Goal: Task Accomplishment & Management: Complete application form

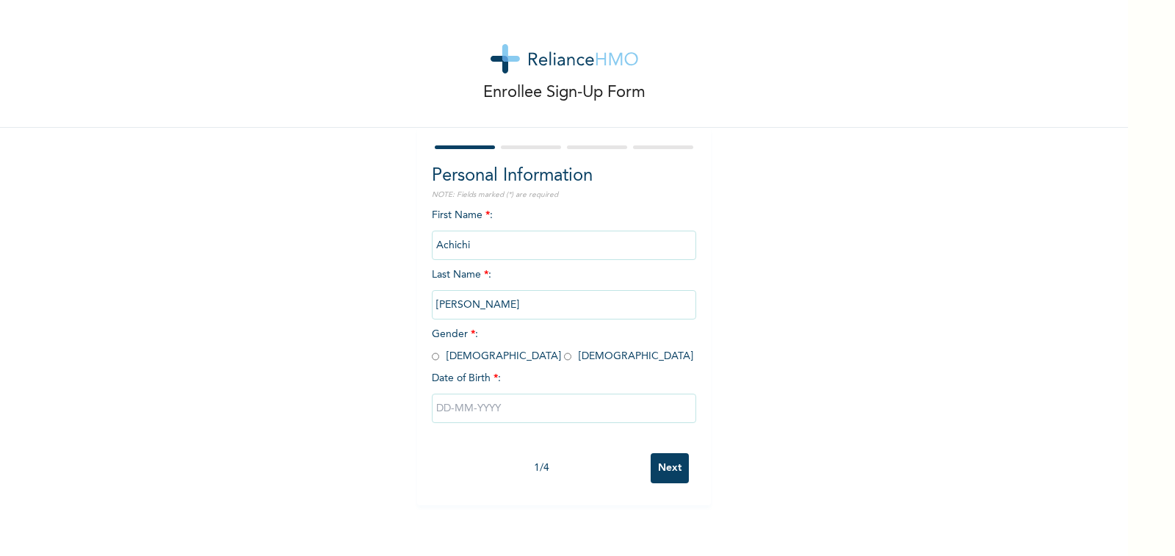
click at [432, 355] on input "radio" at bounding box center [435, 356] width 7 height 14
radio input "true"
click at [445, 415] on input "text" at bounding box center [564, 408] width 264 height 29
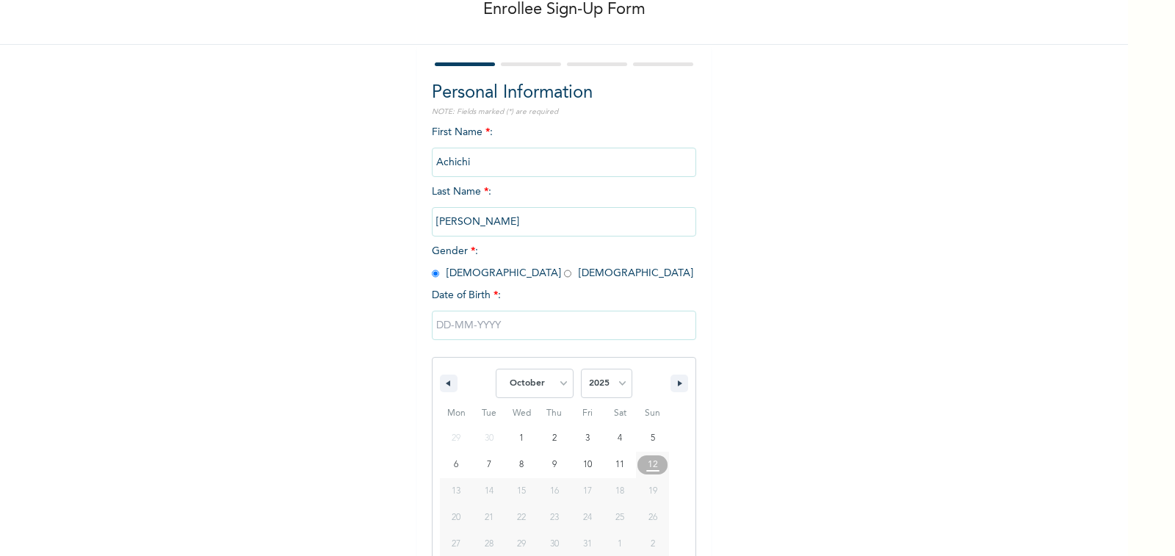
scroll to position [113, 0]
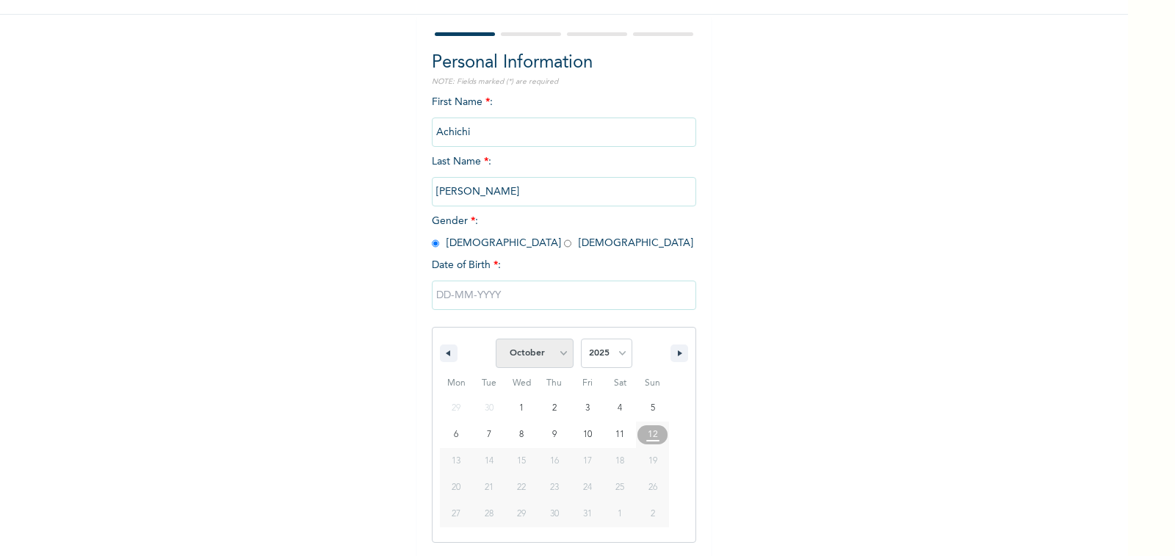
click at [560, 349] on select "January February March April May June July August September October November De…" at bounding box center [535, 352] width 78 height 29
select select "0"
click at [496, 339] on select "January February March April May June July August September October November De…" at bounding box center [535, 352] width 78 height 29
click at [611, 355] on select "2025 2024 2023 2022 2021 2020 2019 2018 2017 2016 2015 2014 2013 2012 2011 2010…" at bounding box center [606, 352] width 51 height 29
select select "1988"
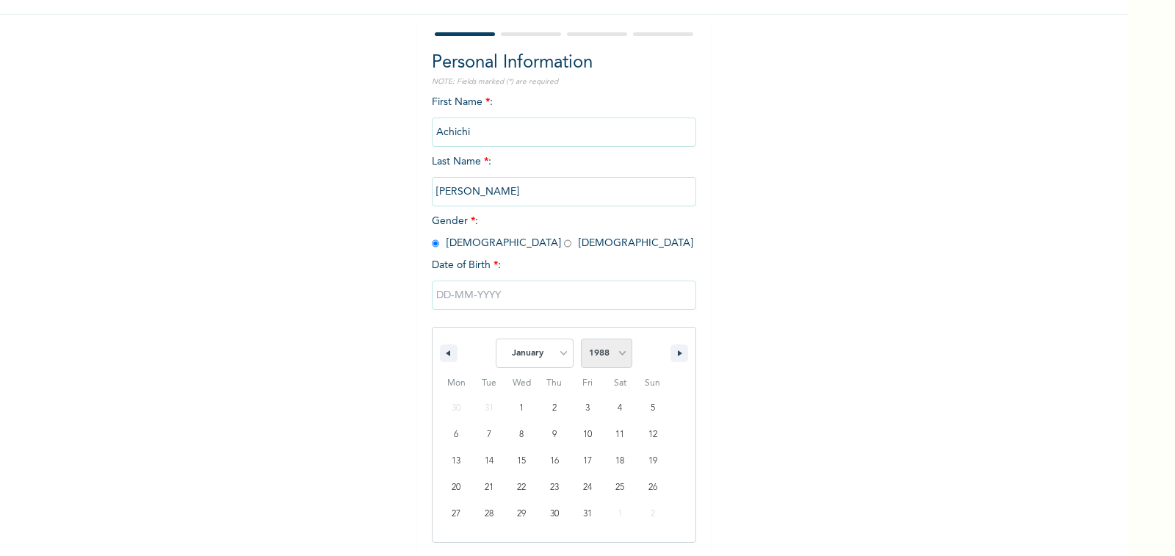
click at [581, 339] on select "2025 2024 2023 2022 2021 2020 2019 2018 2017 2016 2015 2014 2013 2012 2011 2010…" at bounding box center [606, 352] width 51 height 29
type input "[DATE]"
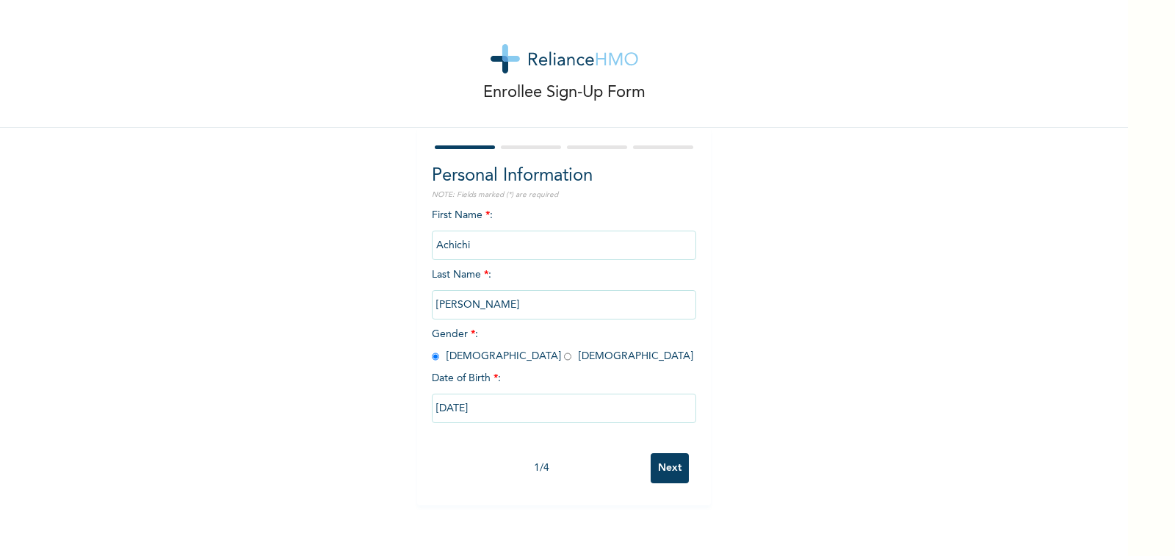
click at [656, 467] on input "Next" at bounding box center [669, 468] width 38 height 30
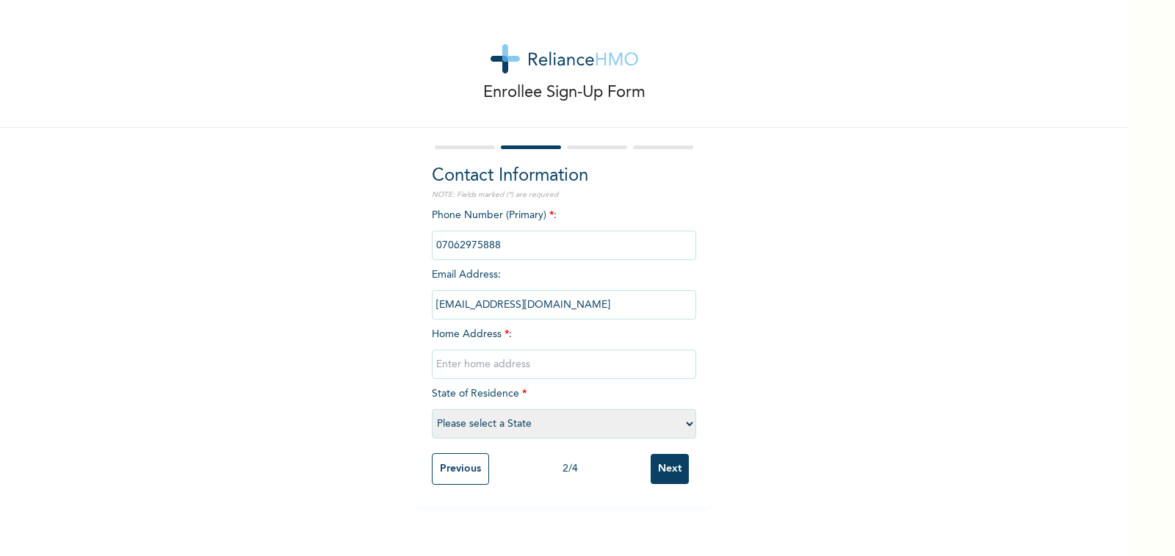
click at [504, 366] on input "text" at bounding box center [564, 363] width 264 height 29
type input "ecwa church behind mamah bukkah lounge angwa [PERSON_NAME]"
click at [683, 423] on select "Please select a State [PERSON_NAME] (FCT) [PERSON_NAME] Ibom [GEOGRAPHIC_DATA] …" at bounding box center [564, 423] width 264 height 29
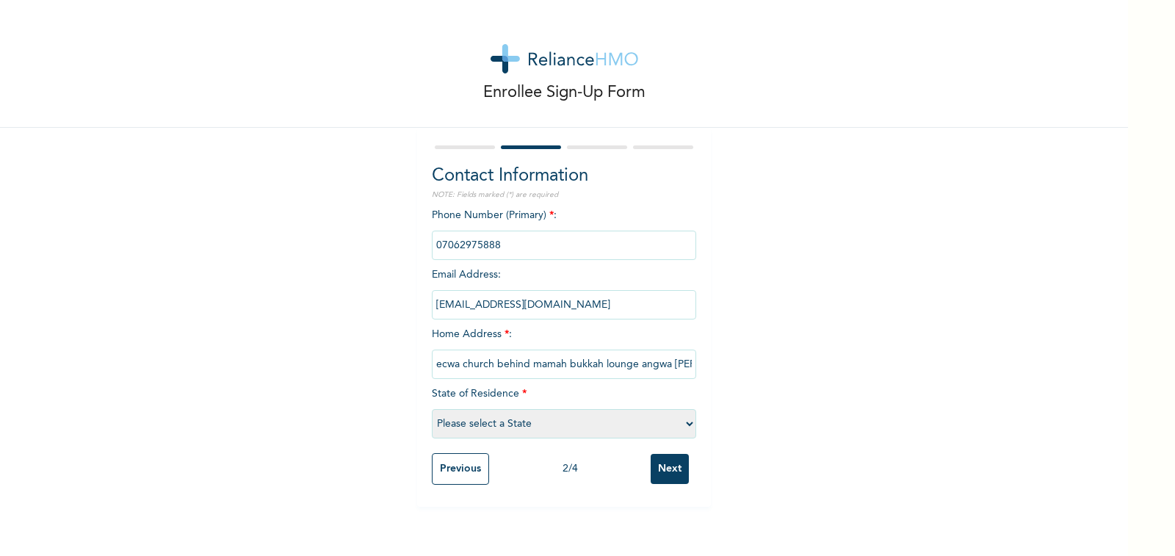
select select "19"
click at [432, 409] on select "Please select a State [PERSON_NAME] (FCT) [PERSON_NAME] Ibom [GEOGRAPHIC_DATA] …" at bounding box center [564, 423] width 264 height 29
click at [667, 469] on input "Next" at bounding box center [669, 469] width 38 height 30
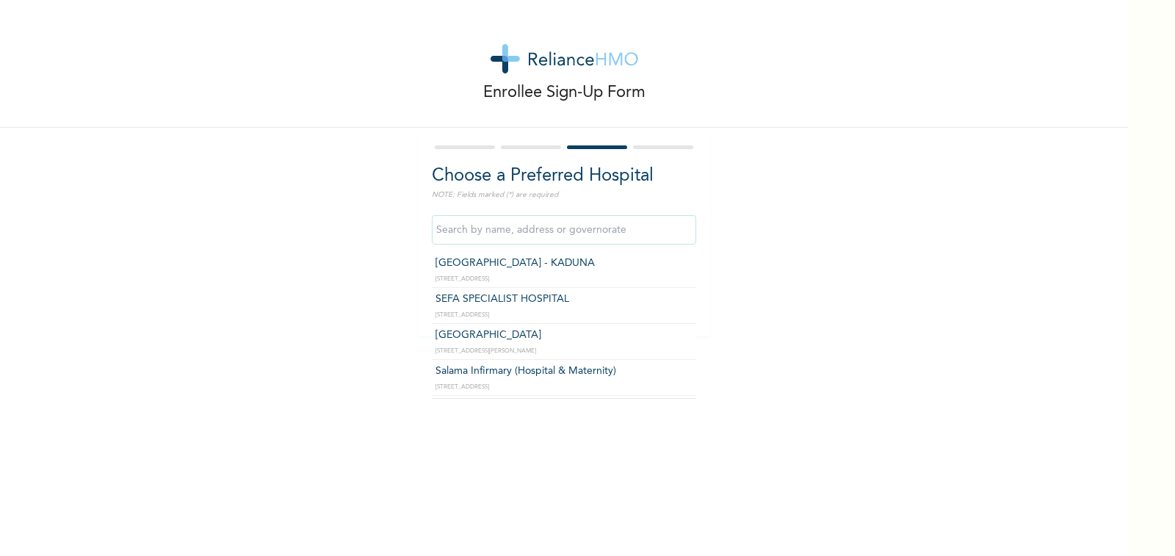
click at [595, 233] on input "text" at bounding box center [564, 229] width 264 height 29
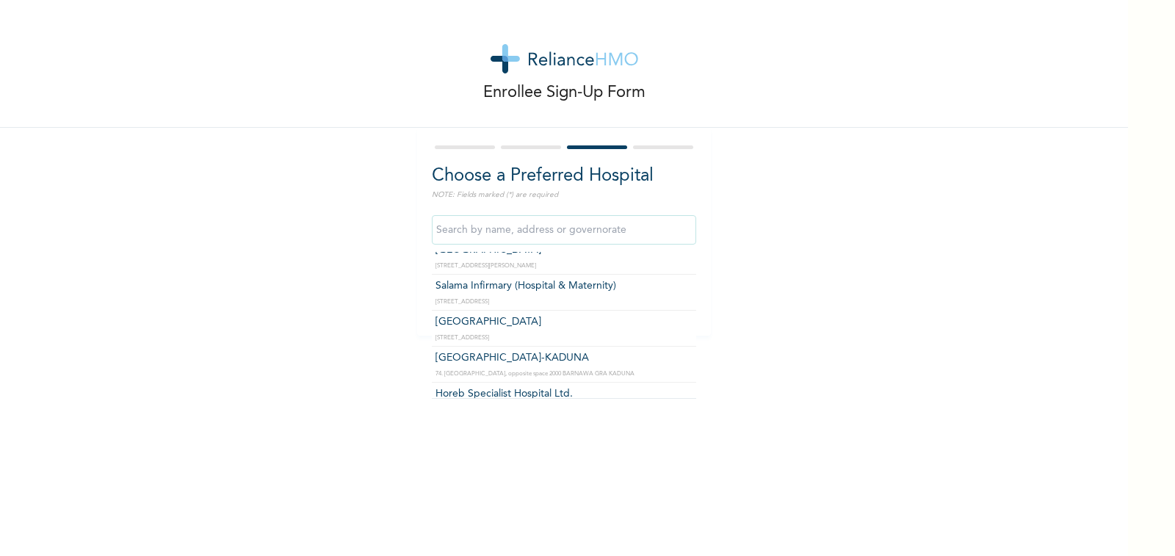
scroll to position [88, 0]
type input "[GEOGRAPHIC_DATA]-KADUNA"
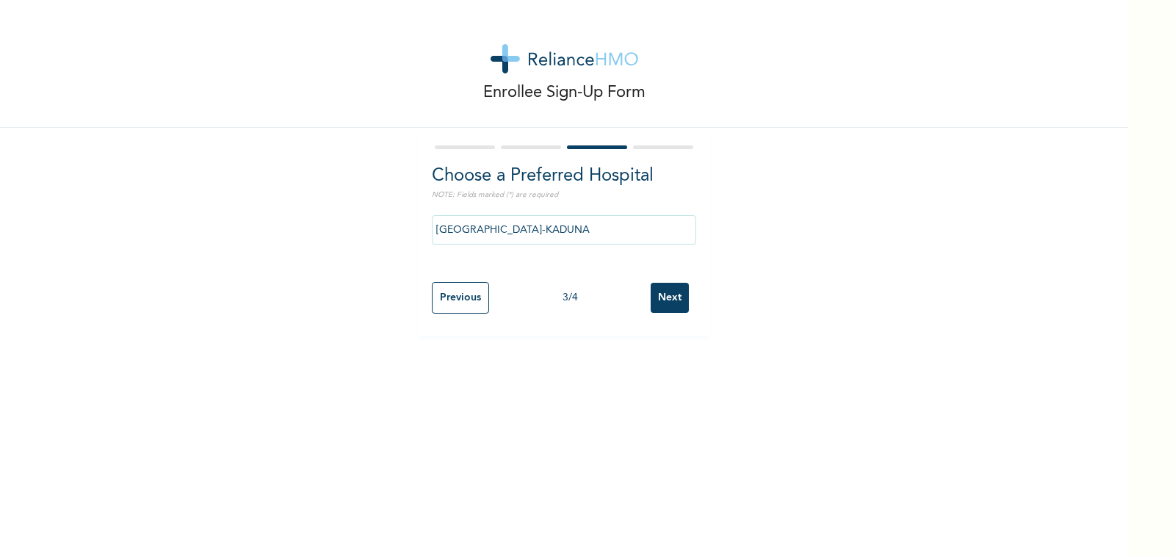
click at [665, 291] on input "Next" at bounding box center [669, 298] width 38 height 30
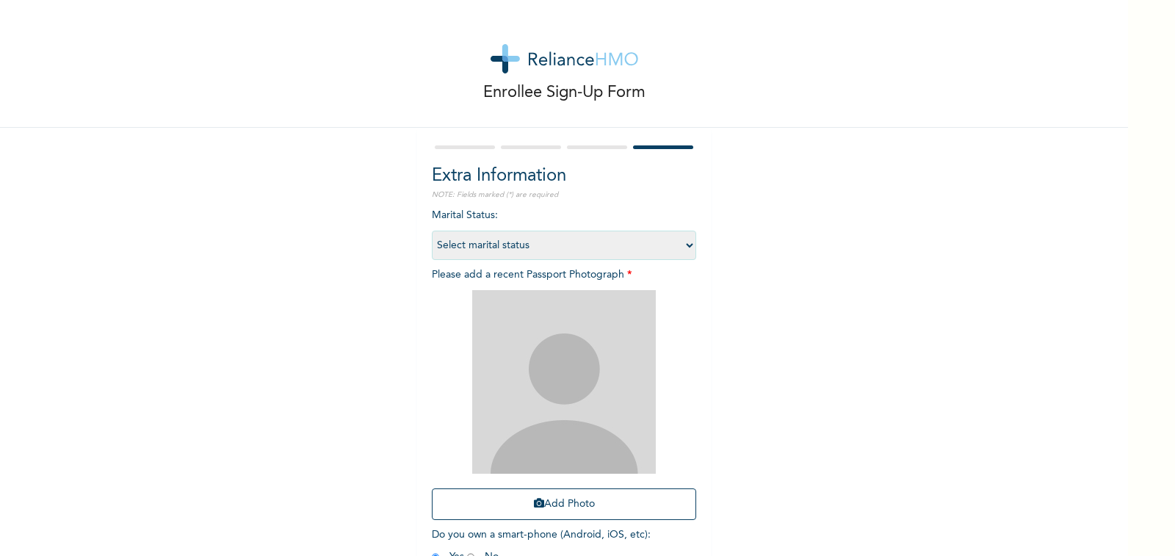
click at [682, 242] on select "Select marital status [DEMOGRAPHIC_DATA] Married [DEMOGRAPHIC_DATA] Widow/[DEMO…" at bounding box center [564, 245] width 264 height 29
click at [432, 231] on select "Select marital status [DEMOGRAPHIC_DATA] Married [DEMOGRAPHIC_DATA] Widow/[DEMO…" at bounding box center [564, 245] width 264 height 29
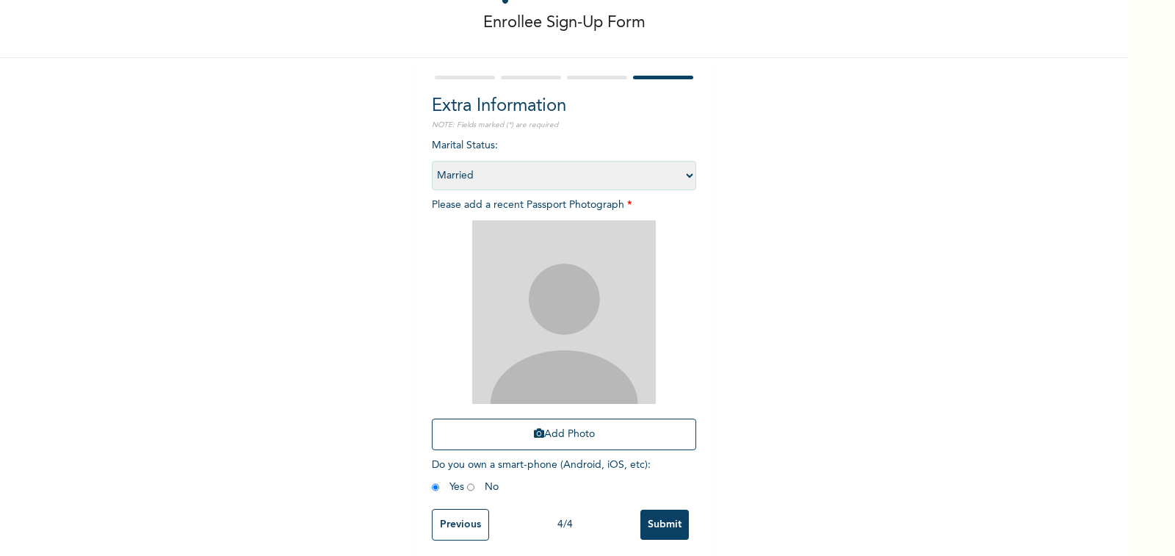
scroll to position [86, 0]
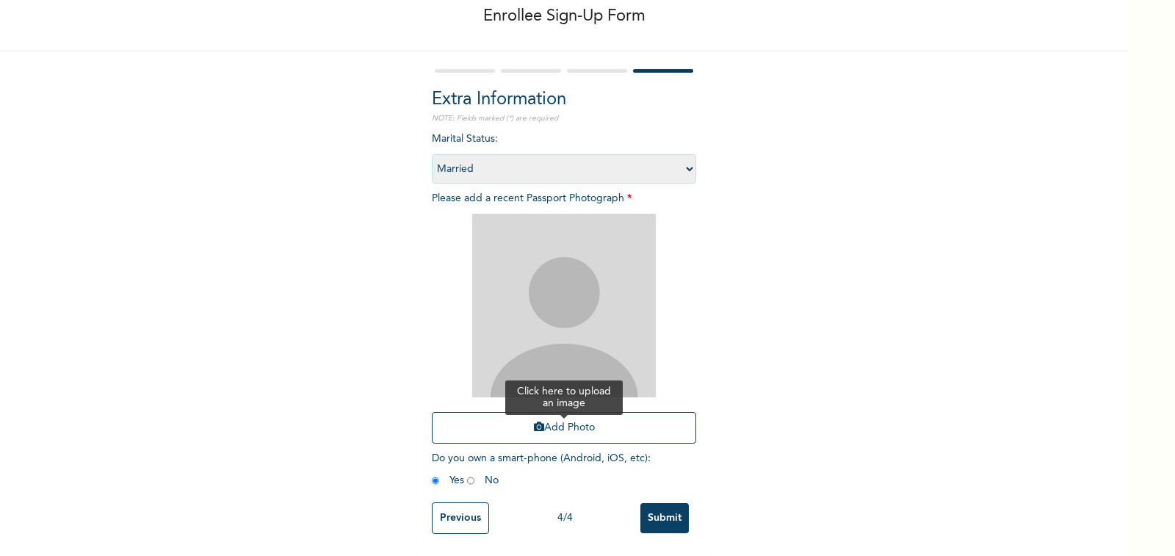
click at [562, 414] on button "Add Photo" at bounding box center [564, 428] width 264 height 32
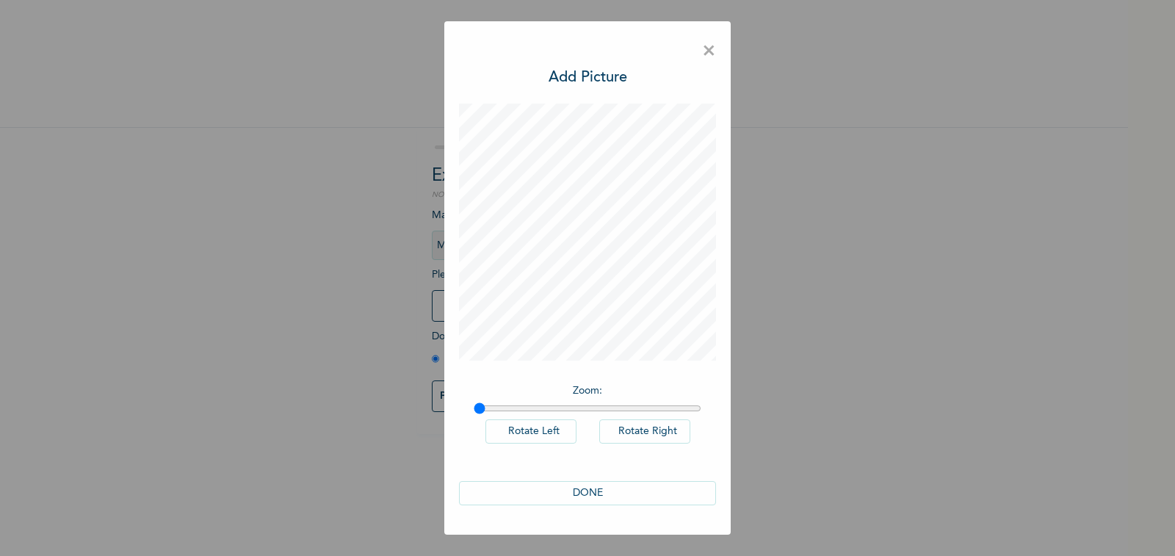
scroll to position [0, 0]
click at [612, 492] on button "DONE" at bounding box center [587, 493] width 257 height 24
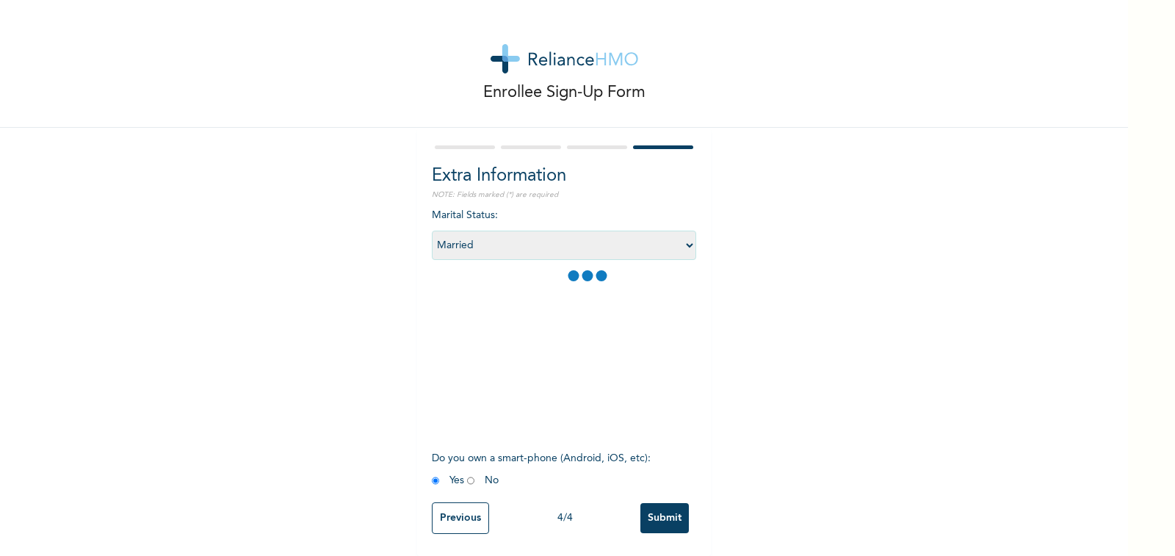
scroll to position [12, 0]
click at [683, 236] on select "Select marital status [DEMOGRAPHIC_DATA] Married [DEMOGRAPHIC_DATA] Widow/[DEMO…" at bounding box center [564, 245] width 264 height 29
select select "1"
click at [432, 231] on select "Select marital status [DEMOGRAPHIC_DATA] Married [DEMOGRAPHIC_DATA] Widow/[DEMO…" at bounding box center [564, 245] width 264 height 29
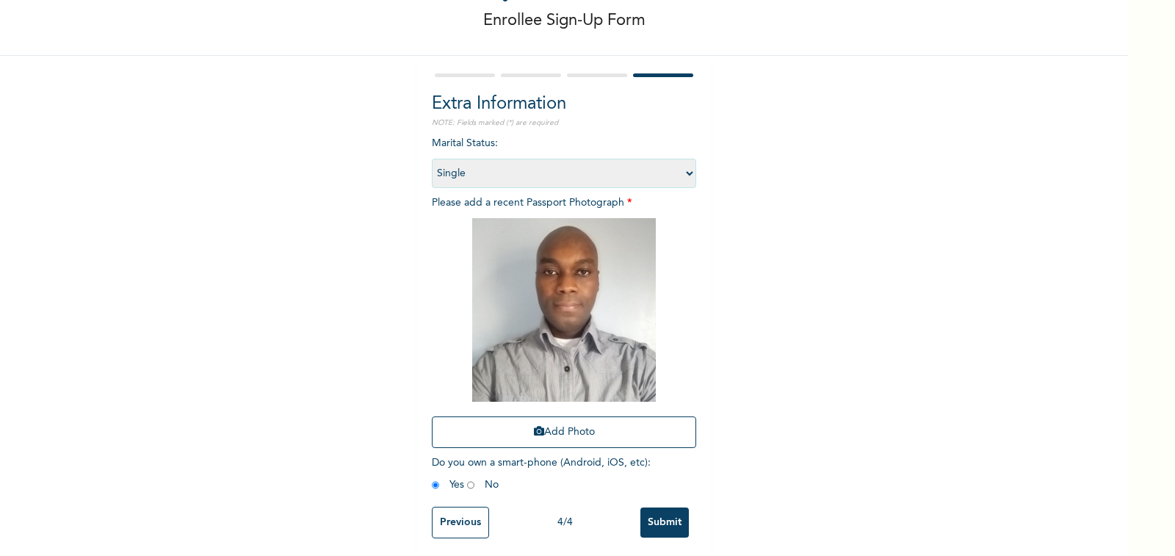
scroll to position [89, 0]
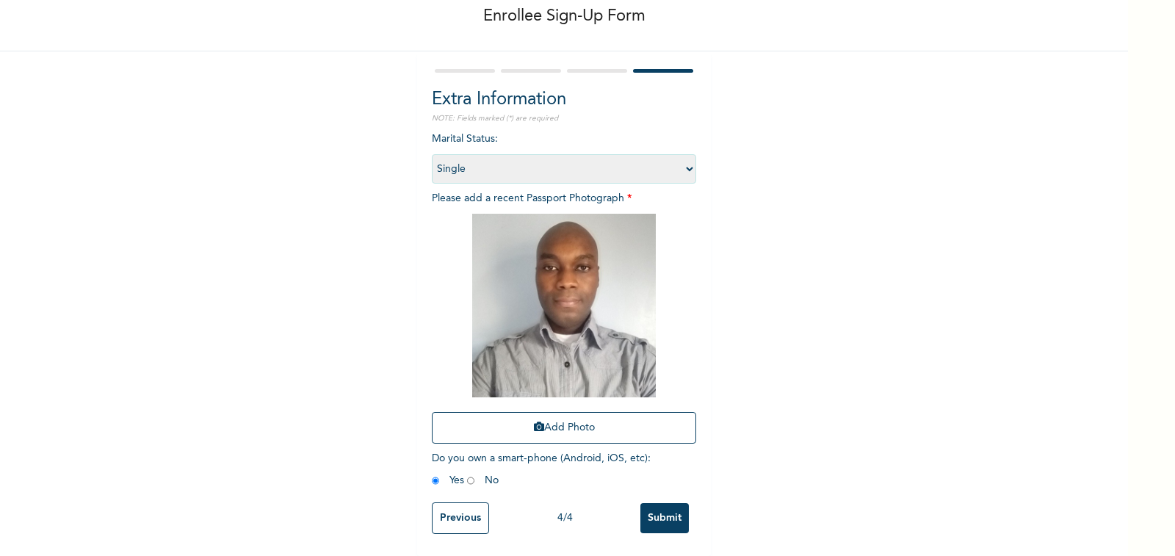
click at [662, 503] on input "Submit" at bounding box center [664, 518] width 48 height 30
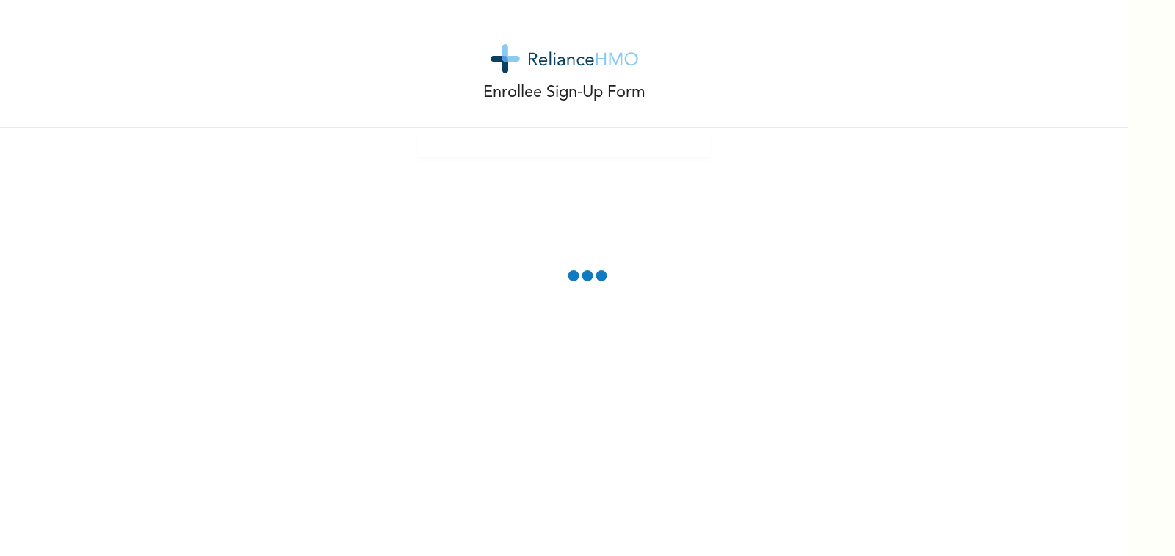
scroll to position [0, 0]
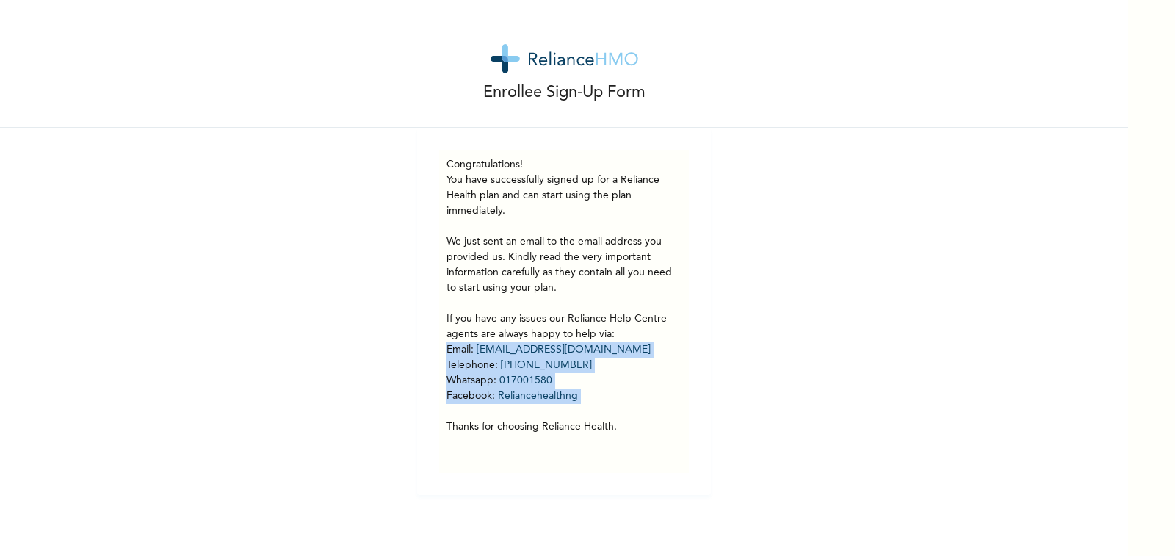
drag, startPoint x: 596, startPoint y: 405, endPoint x: 435, endPoint y: 342, distance: 172.5
click at [439, 342] on div "Congratulations! You have successfully signed up for a Reliance Health plan and…" at bounding box center [564, 311] width 250 height 323
copy p "Email : [EMAIL_ADDRESS][DOMAIN_NAME] Telephone : [PHONE_NUMBER] Whatsapp : 0170…"
